Goal: Transaction & Acquisition: Download file/media

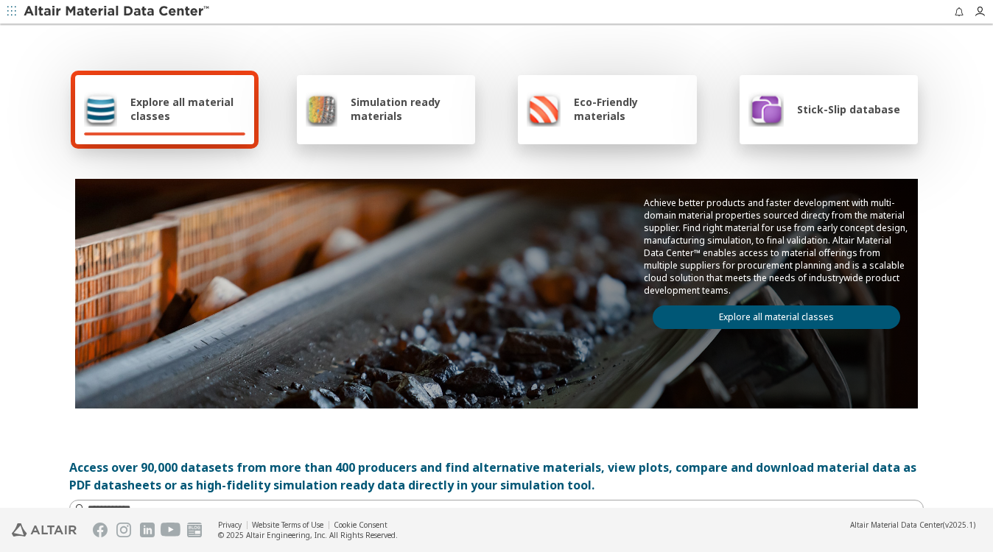
click at [13, 8] on icon "button" at bounding box center [11, 11] width 9 height 9
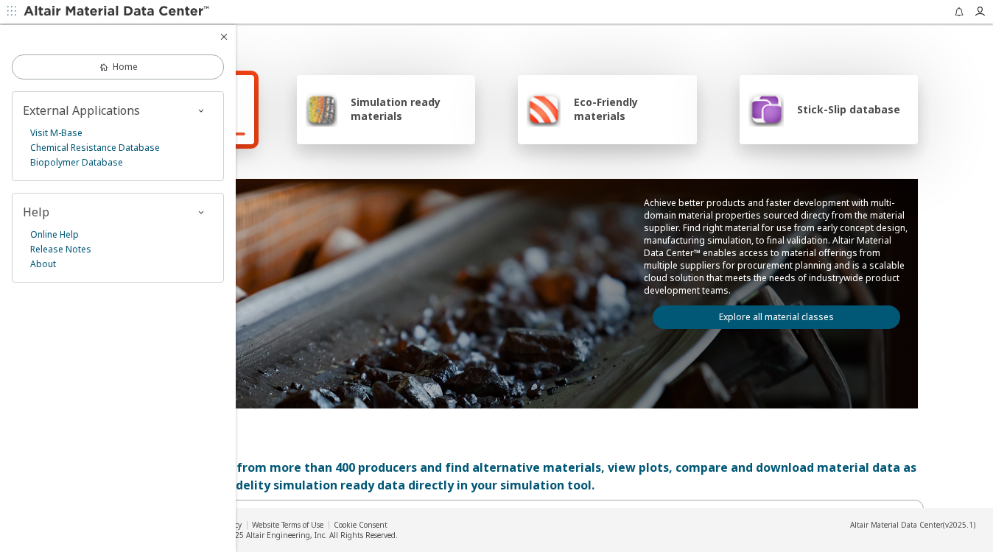
click at [13, 8] on icon "button" at bounding box center [11, 11] width 9 height 9
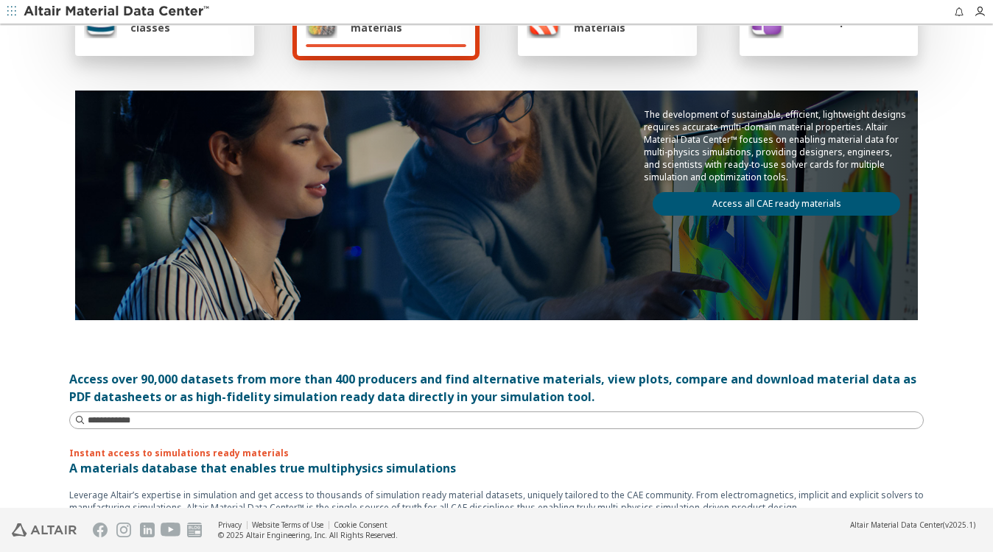
scroll to position [221, 0]
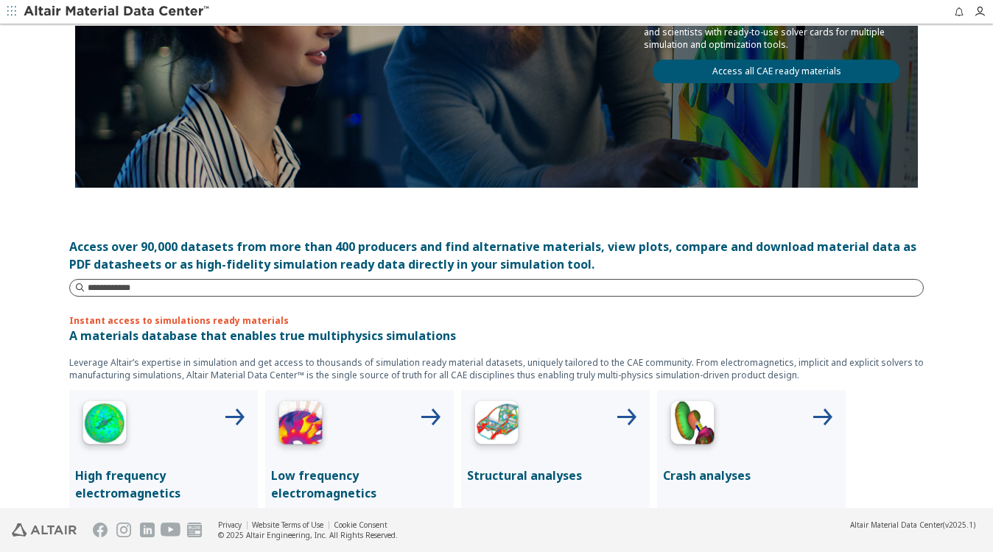
click at [100, 281] on input at bounding box center [505, 288] width 835 height 15
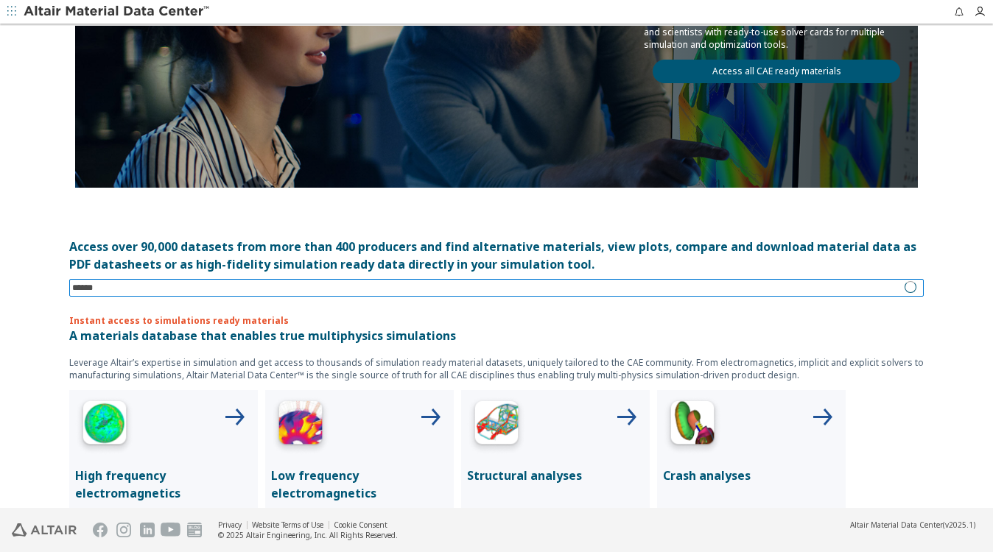
type input "*******"
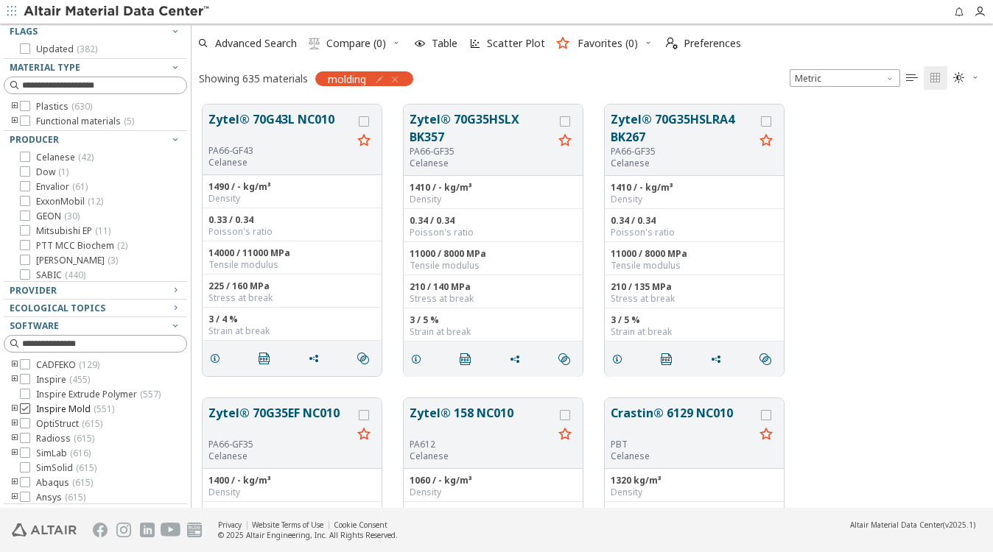
click at [26, 414] on icon at bounding box center [25, 409] width 10 height 10
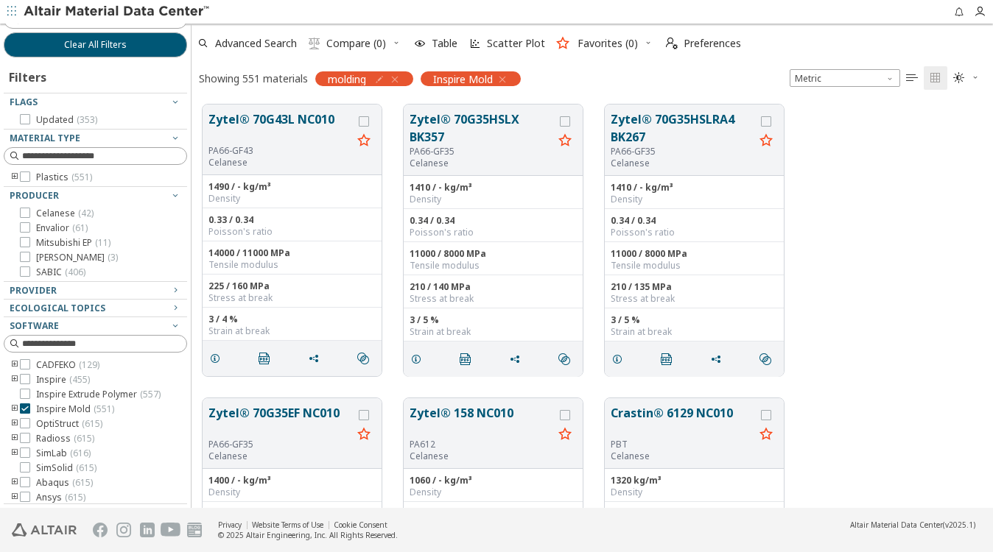
scroll to position [16, 0]
click at [397, 77] on icon "button" at bounding box center [395, 80] width 12 height 12
click at [397, 76] on icon "button" at bounding box center [395, 80] width 12 height 12
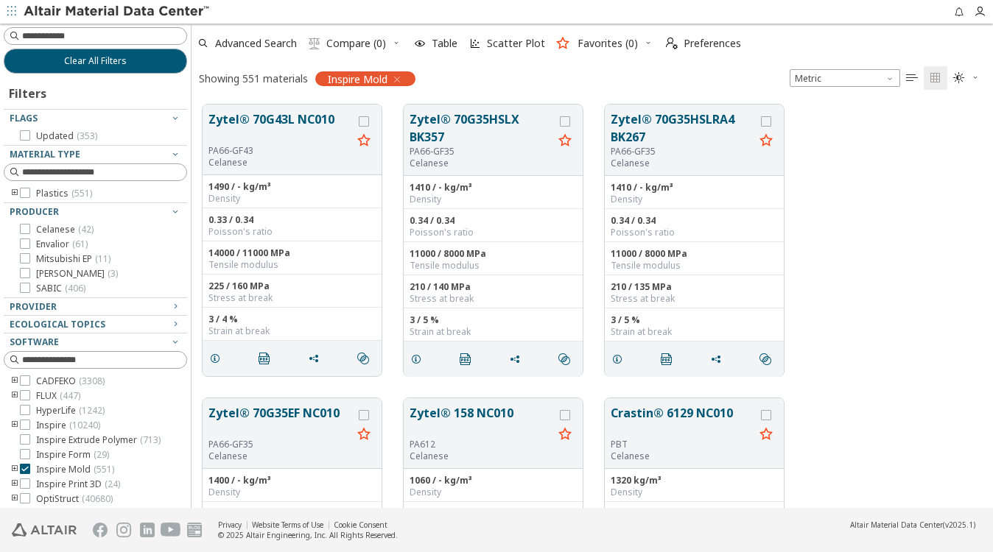
scroll to position [16, 0]
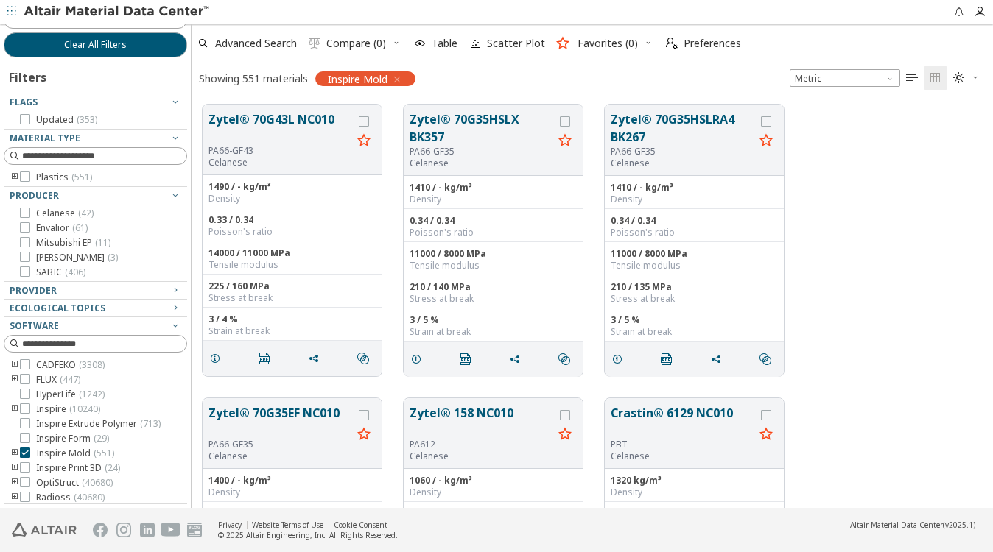
click at [15, 175] on icon "toogle group" at bounding box center [15, 178] width 10 height 12
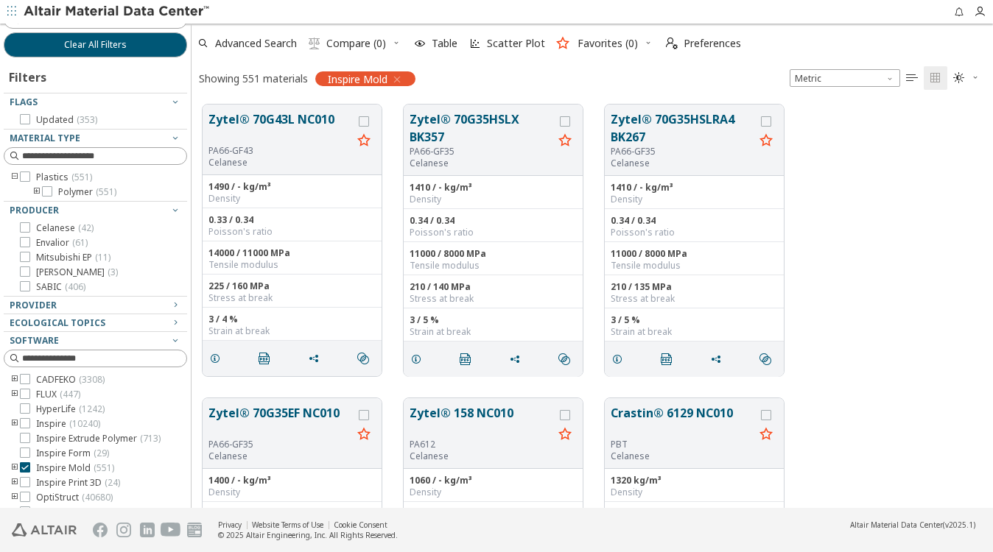
click at [35, 190] on icon "toogle group" at bounding box center [37, 192] width 10 height 12
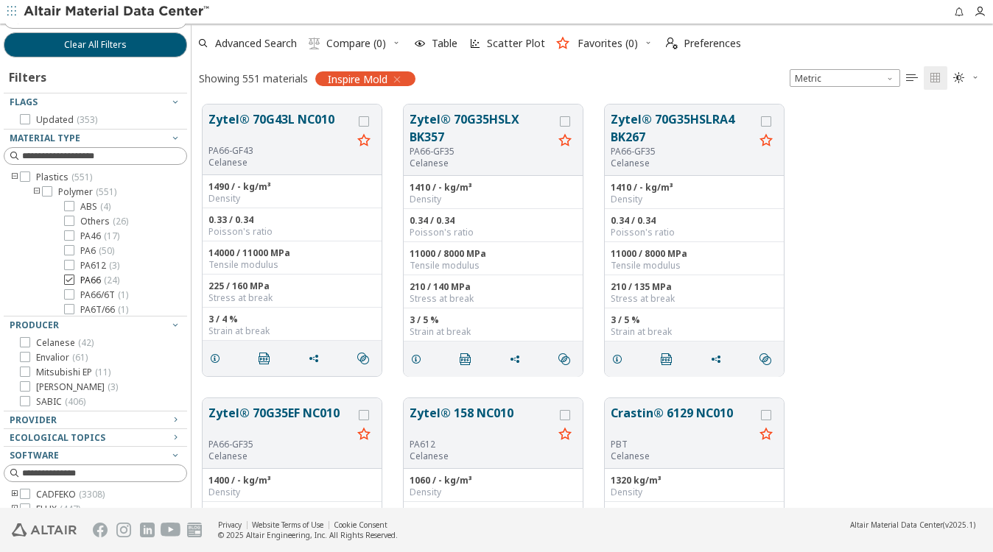
click at [68, 278] on icon at bounding box center [69, 280] width 10 height 10
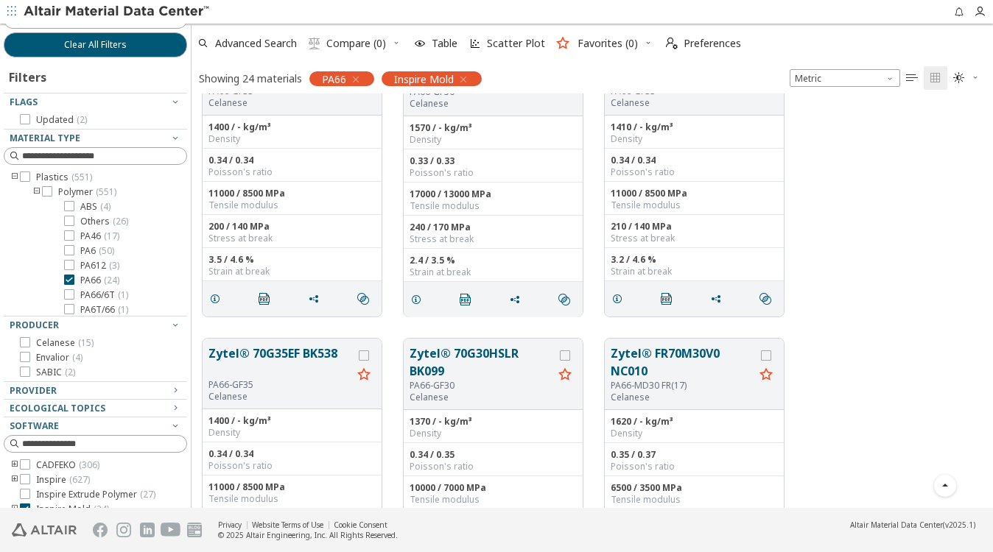
scroll to position [398, 0]
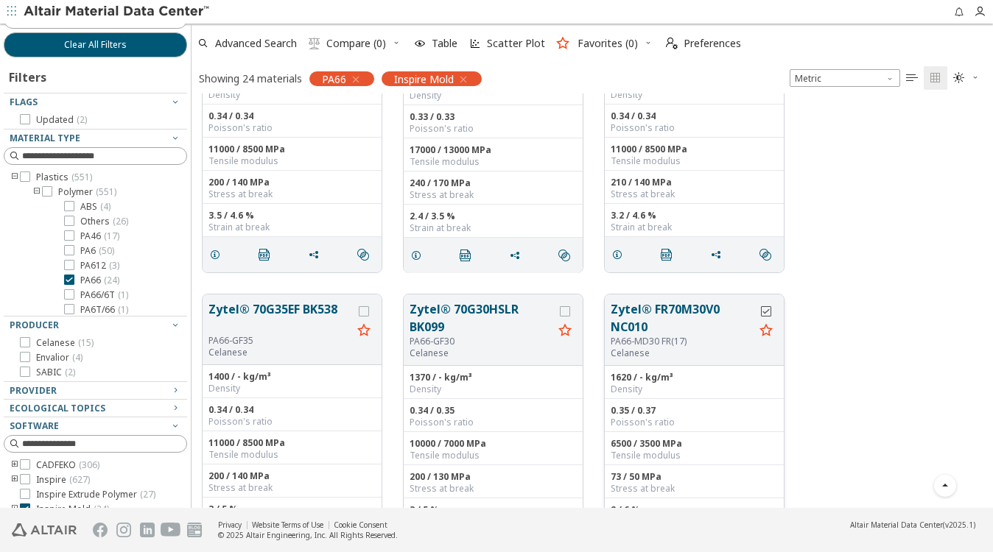
click at [767, 311] on icon "grid" at bounding box center [766, 311] width 10 height 10
click at [689, 303] on button "Zytel® FR70M30V0 NC010" at bounding box center [683, 317] width 144 height 35
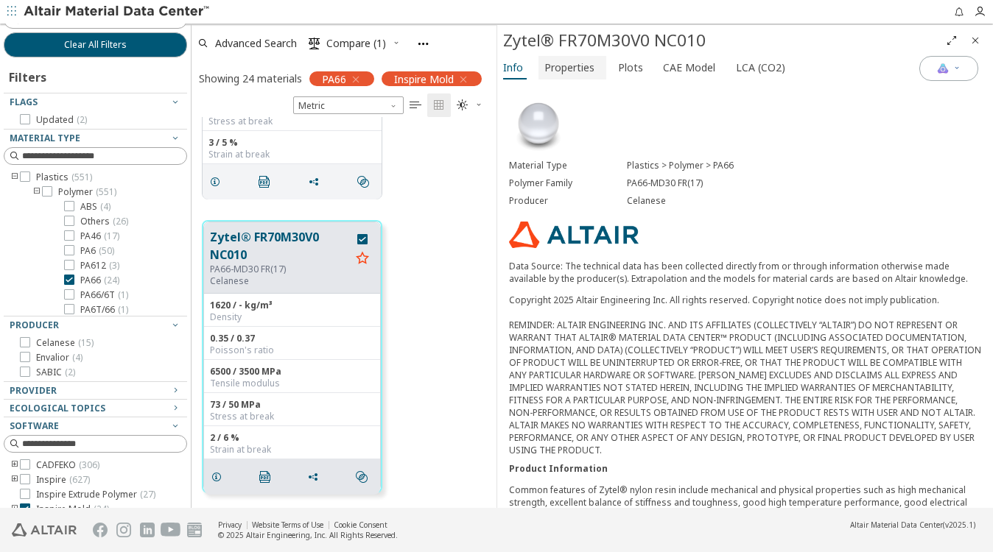
click at [595, 65] on span "Properties" at bounding box center [572, 68] width 56 height 24
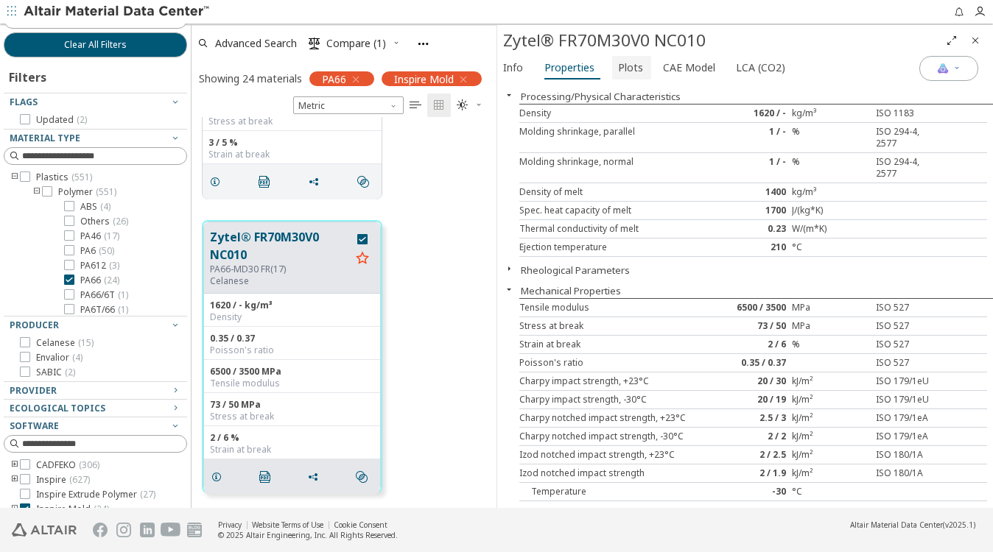
click at [623, 67] on span "Plots" at bounding box center [630, 68] width 25 height 24
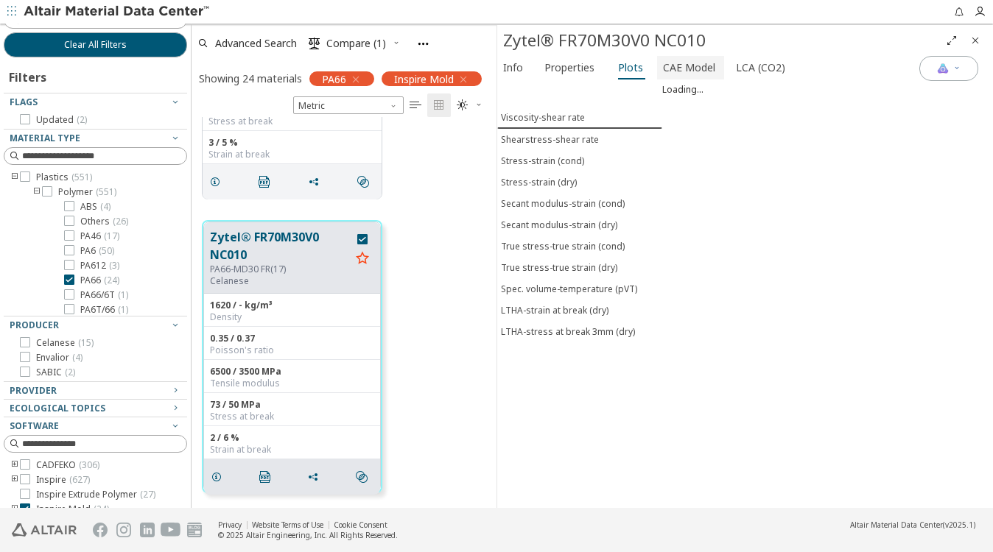
click at [675, 67] on span "CAE Model" at bounding box center [689, 68] width 52 height 24
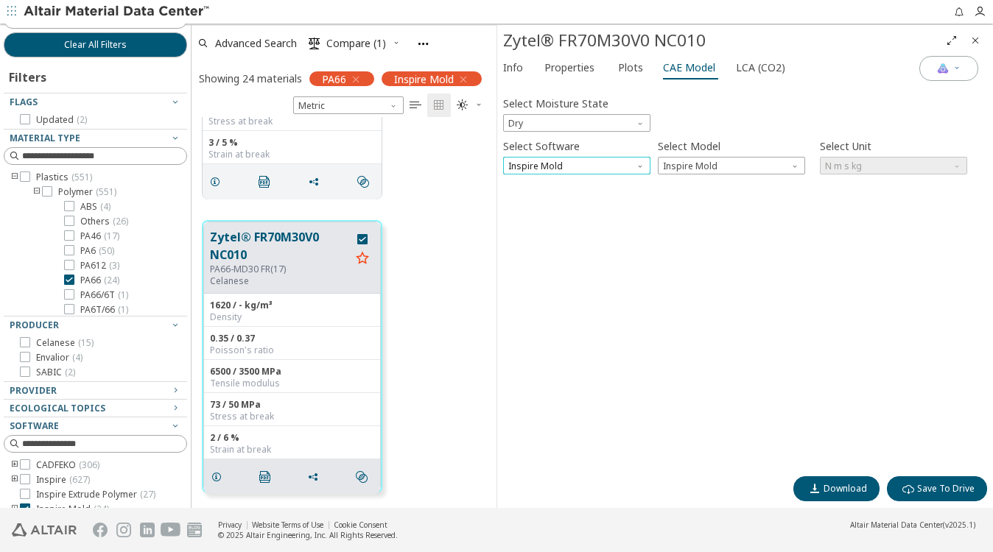
click at [566, 159] on span "Inspire Mold" at bounding box center [576, 166] width 147 height 18
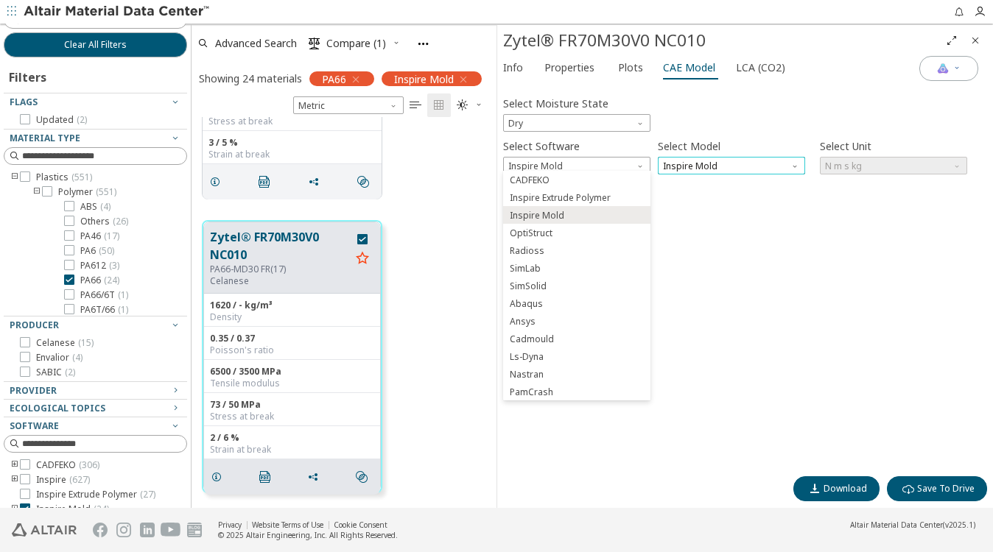
click at [695, 158] on span "Inspire Mold" at bounding box center [731, 166] width 147 height 18
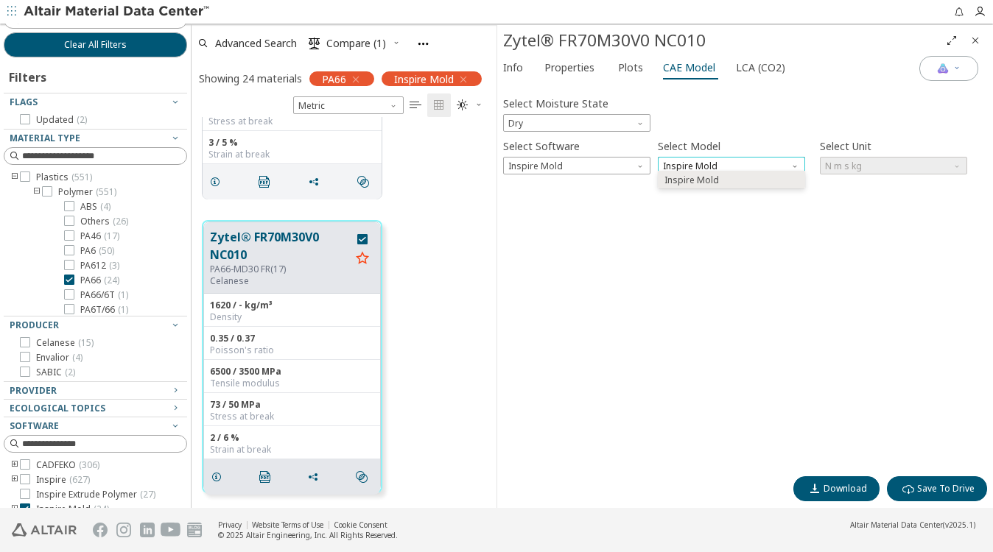
click at [695, 158] on span "Inspire Mold" at bounding box center [731, 166] width 147 height 18
click at [831, 485] on span "Download" at bounding box center [844, 489] width 43 height 12
click at [957, 66] on icon "button" at bounding box center [956, 67] width 9 height 9
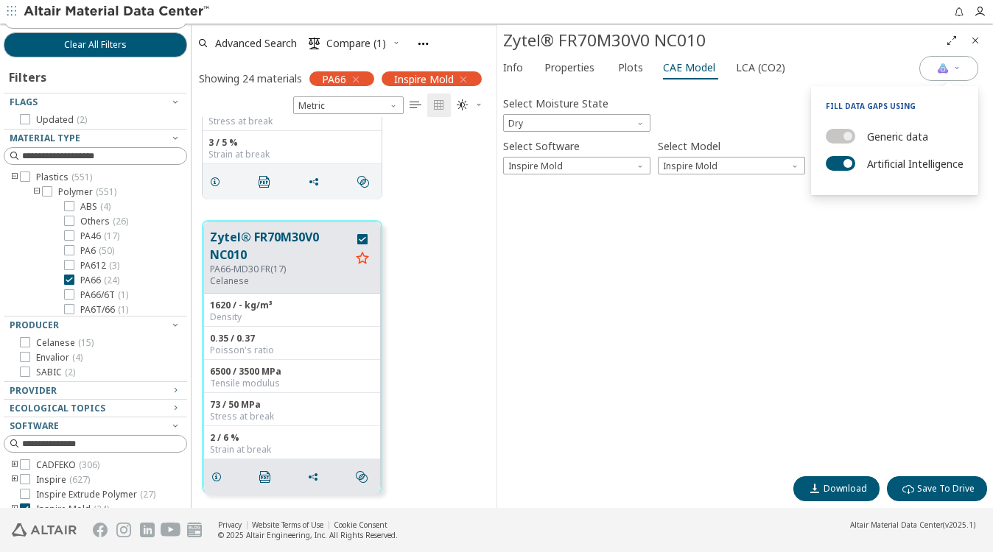
click at [929, 271] on div "Select Moisture State Dry Select Software Inspire Mold Select Model Inspire Mol…" at bounding box center [745, 279] width 484 height 380
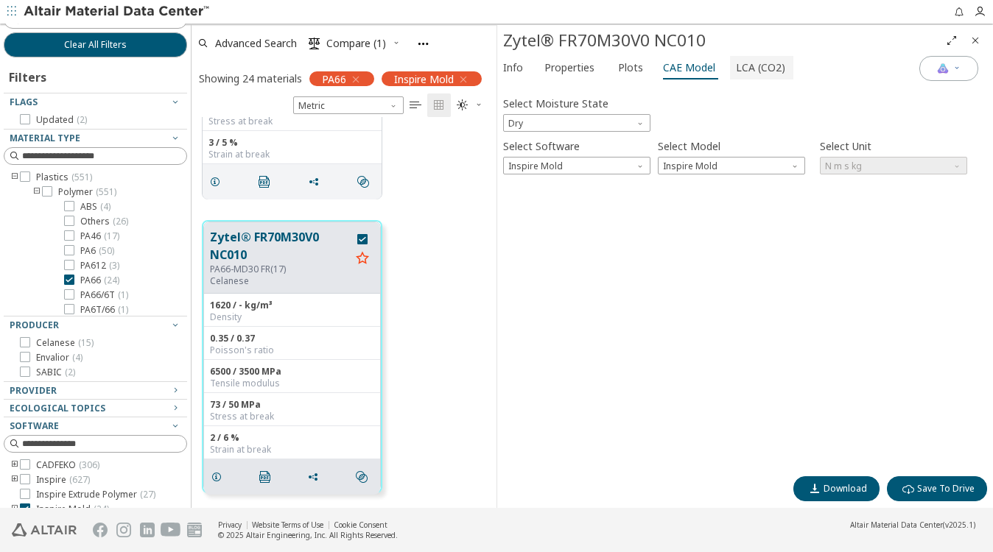
click at [759, 64] on span "LCA (CO2)" at bounding box center [760, 68] width 49 height 24
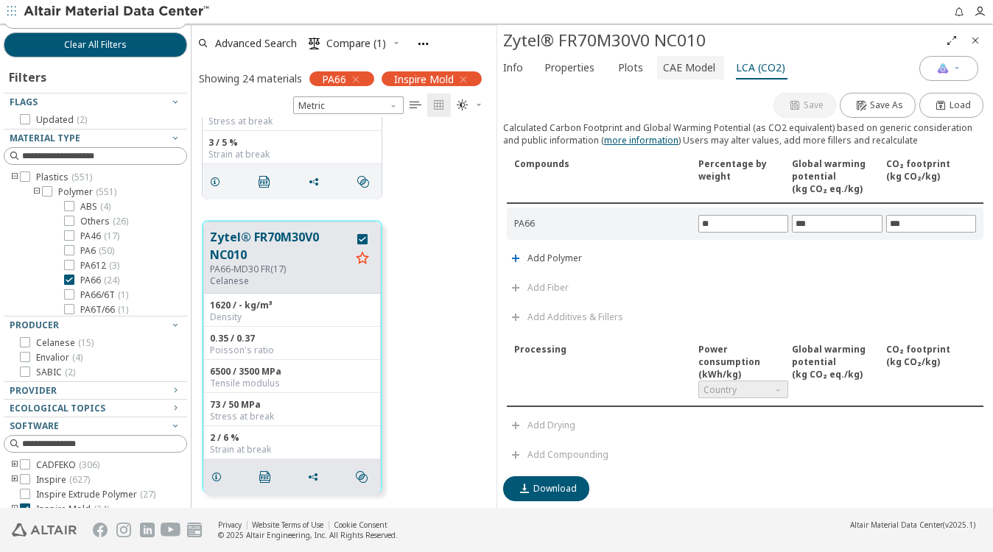
click at [699, 67] on span "CAE Model" at bounding box center [689, 68] width 52 height 24
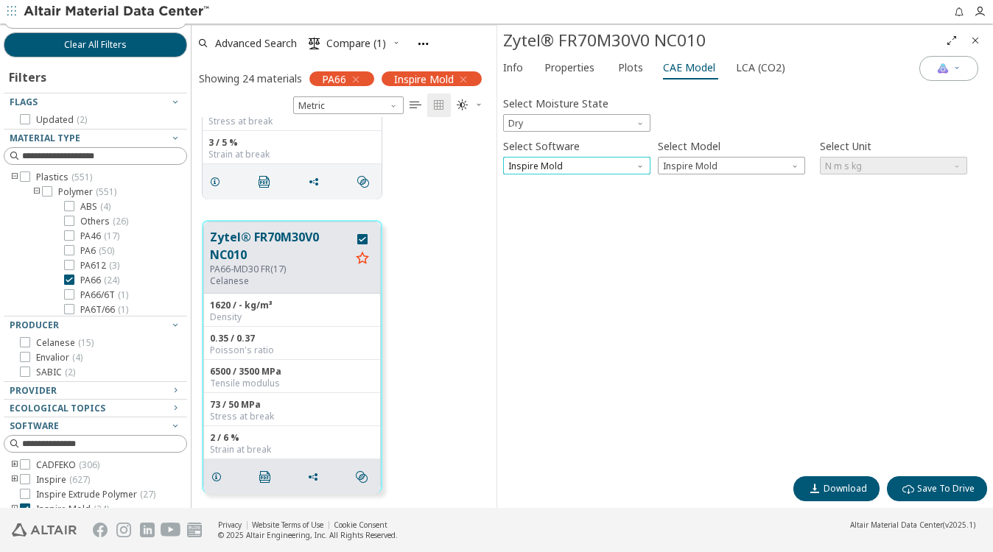
click at [559, 158] on span "Inspire Mold" at bounding box center [576, 166] width 147 height 18
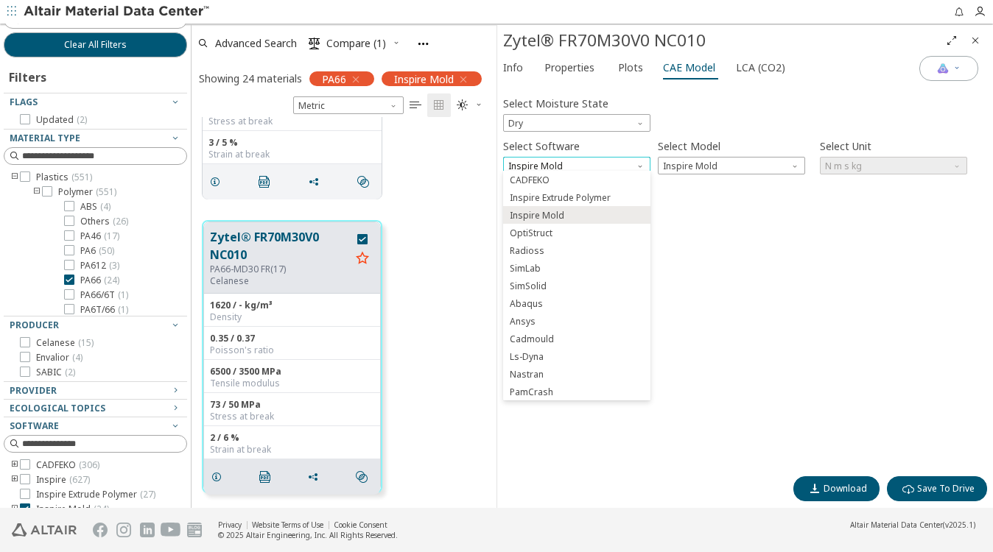
click at [559, 158] on span "Inspire Mold" at bounding box center [576, 166] width 147 height 18
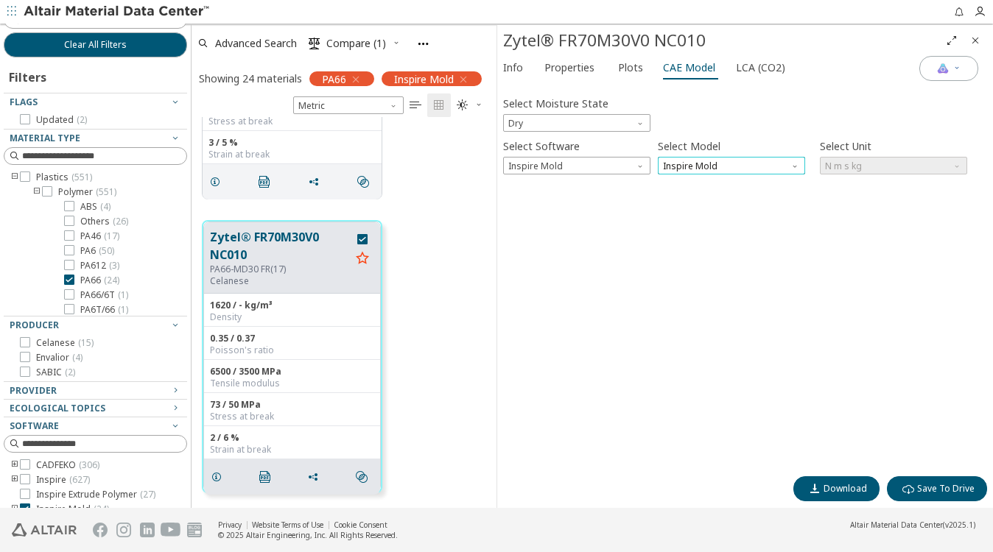
click at [683, 158] on span "Inspire Mold" at bounding box center [731, 166] width 147 height 18
click at [535, 115] on span "Dry" at bounding box center [576, 123] width 147 height 18
click at [525, 153] on span "Conditioned" at bounding box center [536, 156] width 52 height 12
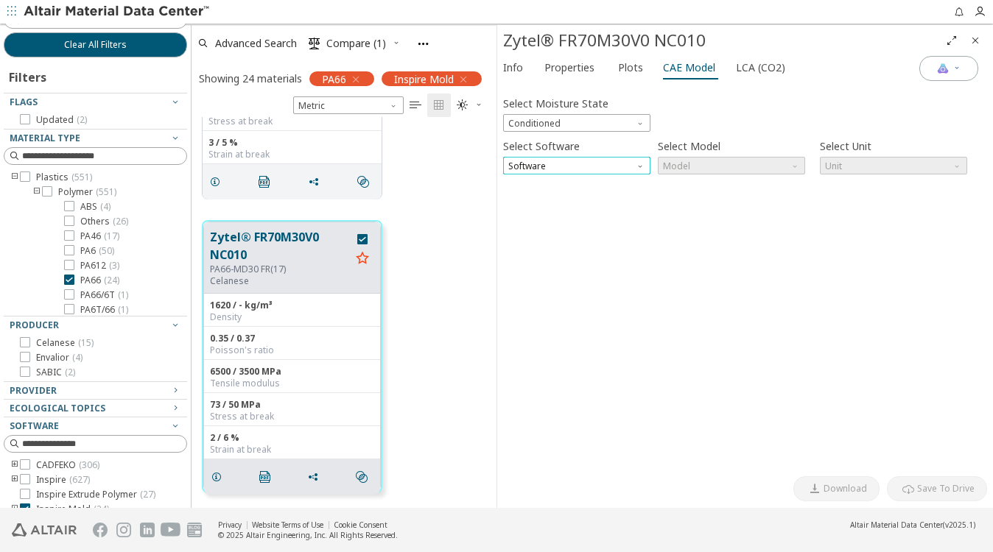
click at [572, 161] on span "Software" at bounding box center [576, 166] width 147 height 18
click at [558, 195] on span "SimLab" at bounding box center [577, 198] width 136 height 10
click at [678, 162] on span "Model" at bounding box center [731, 166] width 147 height 18
click at [686, 184] on span "Dielectric Frequency List" at bounding box center [715, 181] width 102 height 12
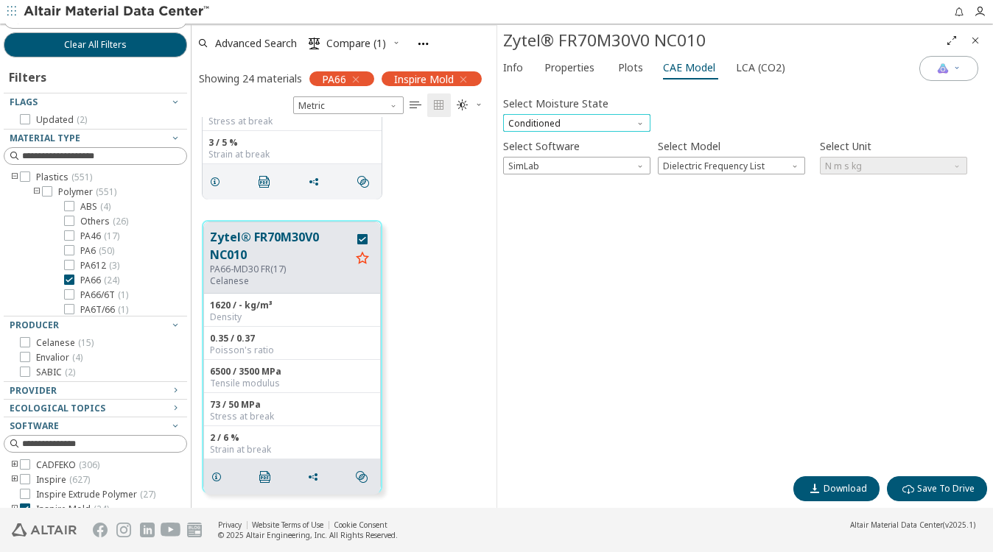
click at [605, 114] on span "Conditioned" at bounding box center [576, 123] width 147 height 18
click at [558, 136] on span "Dry" at bounding box center [577, 138] width 136 height 10
click at [552, 164] on span "SimLab" at bounding box center [576, 166] width 147 height 18
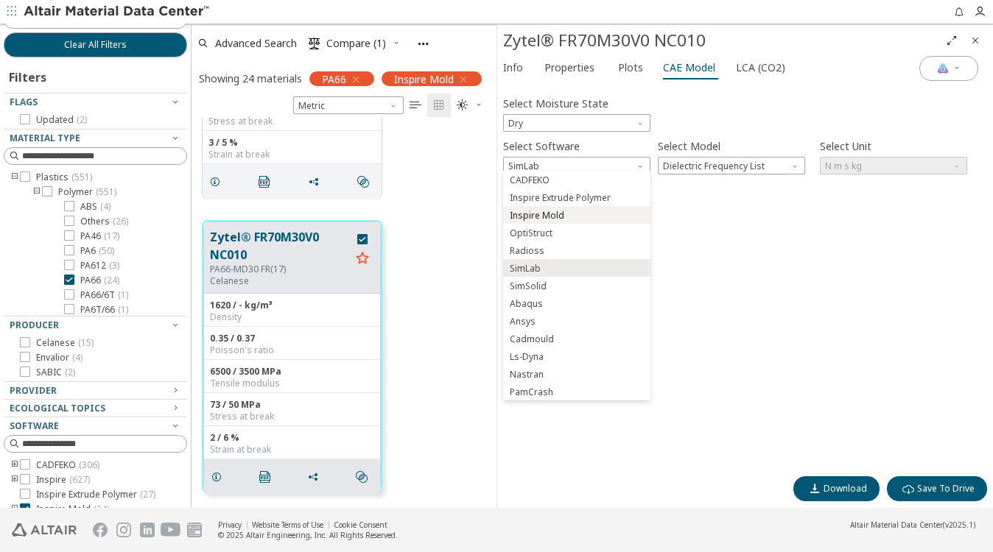
click at [560, 215] on span "Inspire Mold" at bounding box center [537, 216] width 55 height 12
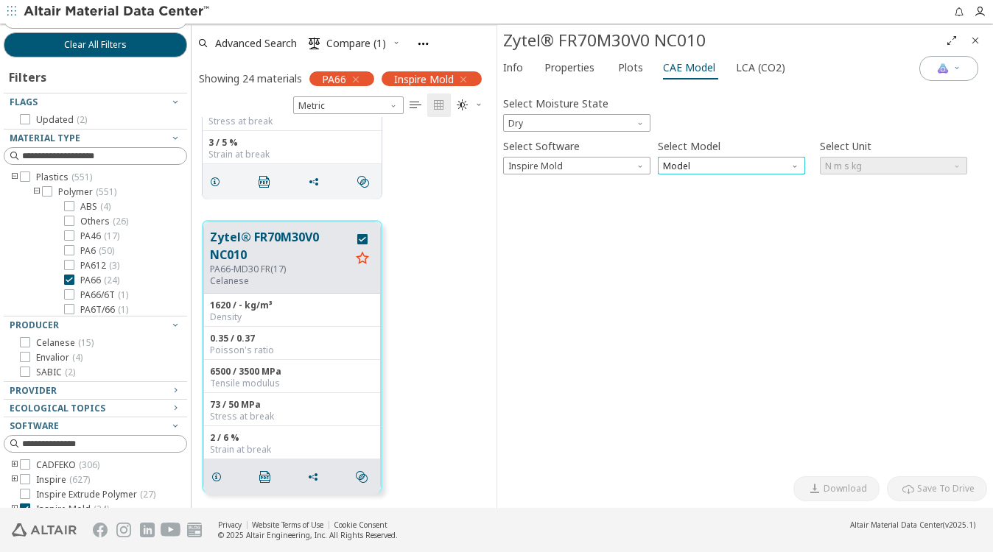
click at [706, 161] on span "Model" at bounding box center [731, 166] width 147 height 18
click at [701, 178] on span "Inspire Mold" at bounding box center [691, 181] width 55 height 12
click at [848, 488] on span "Download" at bounding box center [844, 489] width 43 height 12
